Goal: Transaction & Acquisition: Subscribe to service/newsletter

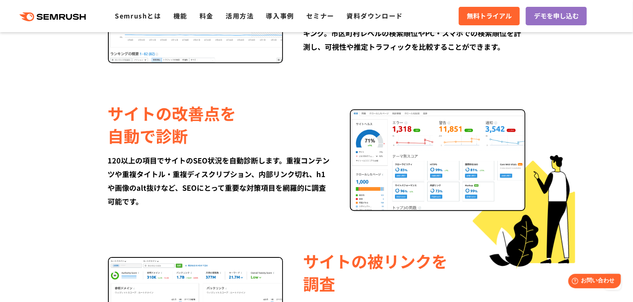
scroll to position [722, 0]
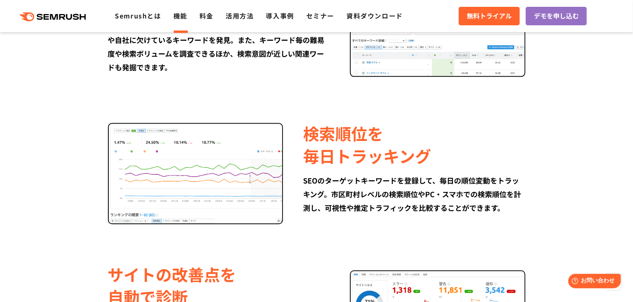
click at [178, 15] on link "機能" at bounding box center [180, 16] width 14 height 10
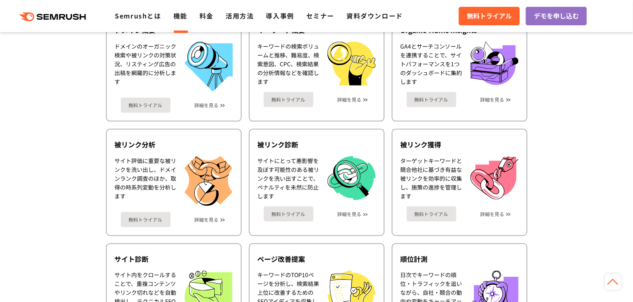
scroll to position [321, 0]
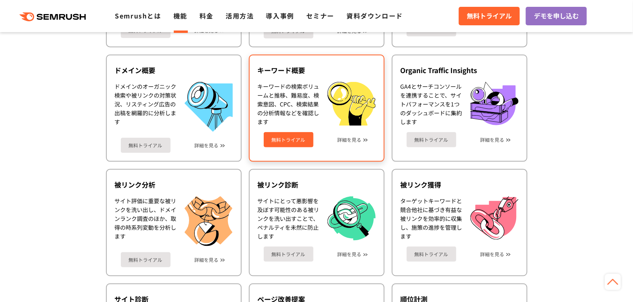
click at [299, 139] on link "無料トライアル" at bounding box center [289, 139] width 50 height 15
